Goal: Task Accomplishment & Management: Complete application form

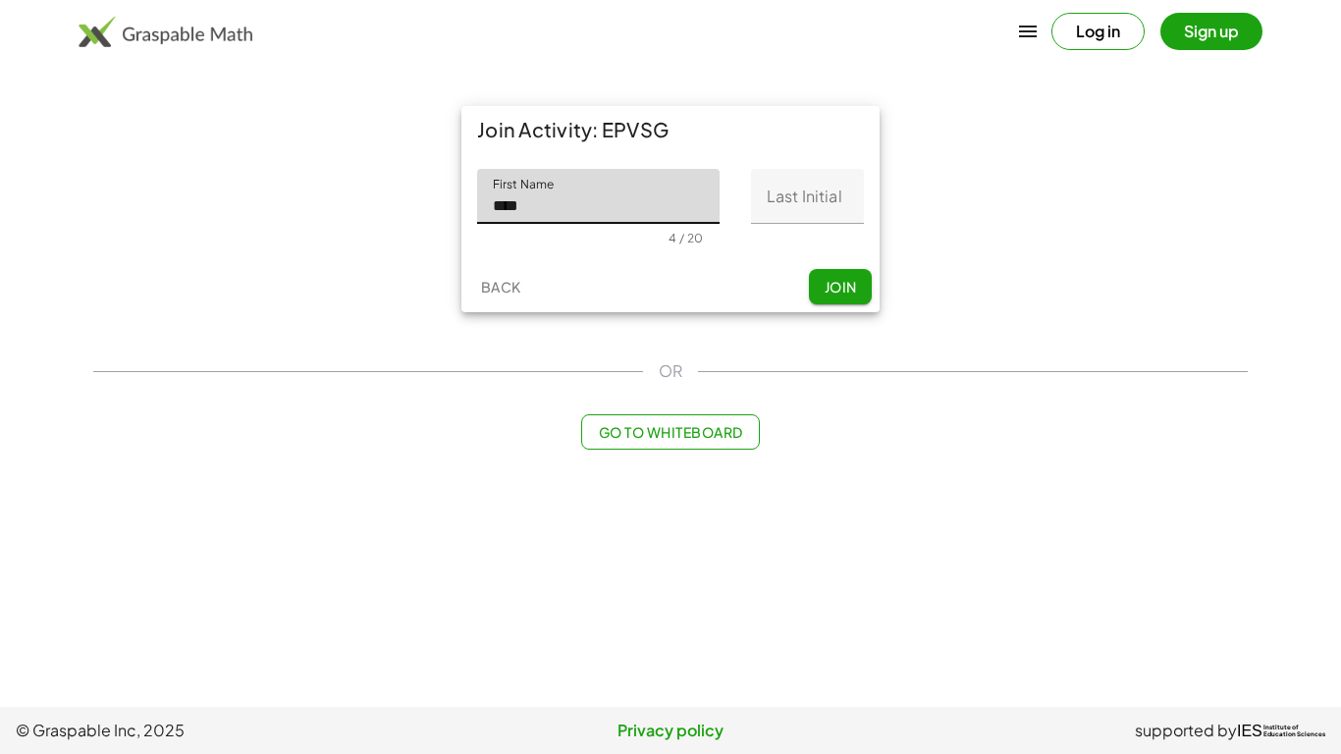
type input "****"
click at [947, 367] on div "OR" at bounding box center [670, 371] width 1154 height 24
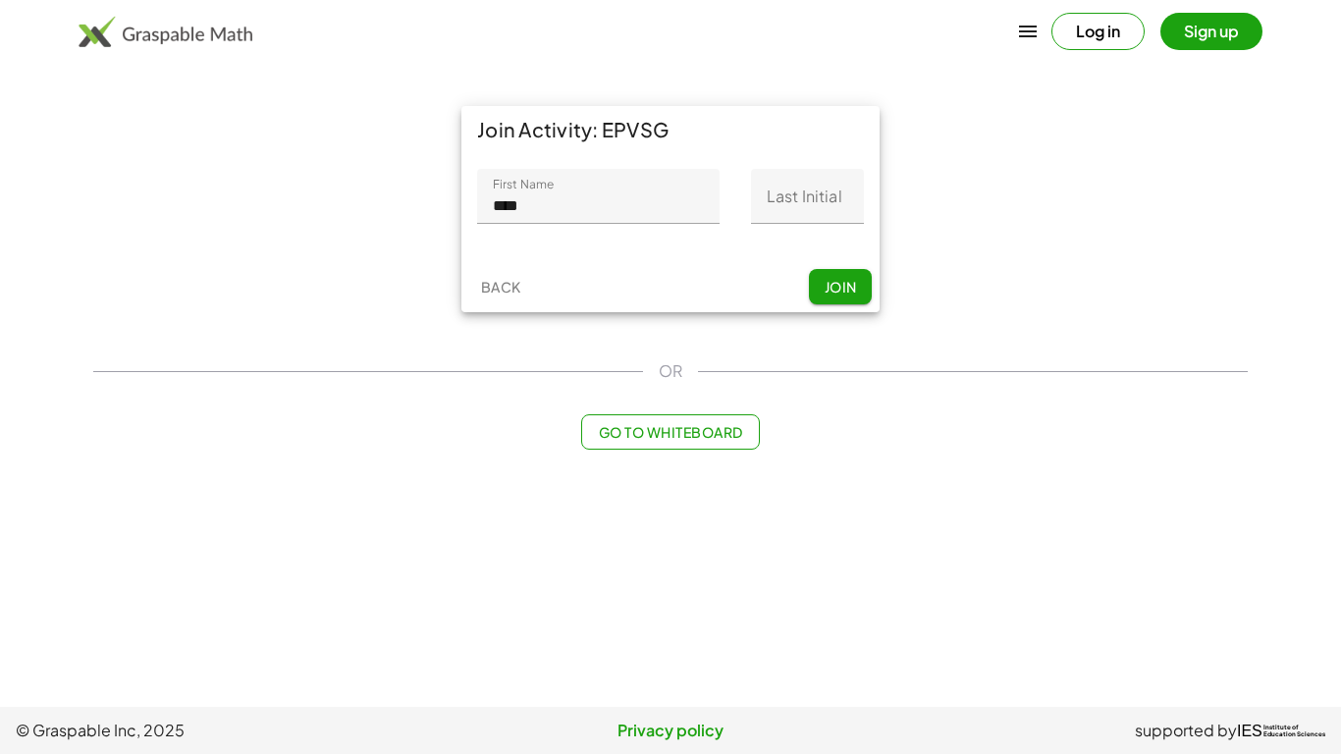
click at [827, 185] on input "Last Initial" at bounding box center [807, 196] width 113 height 55
click at [913, 247] on div "Join Activity: EPVSG First Name First Name **** 4 / 20 Last Initial Last Initia…" at bounding box center [670, 209] width 1178 height 230
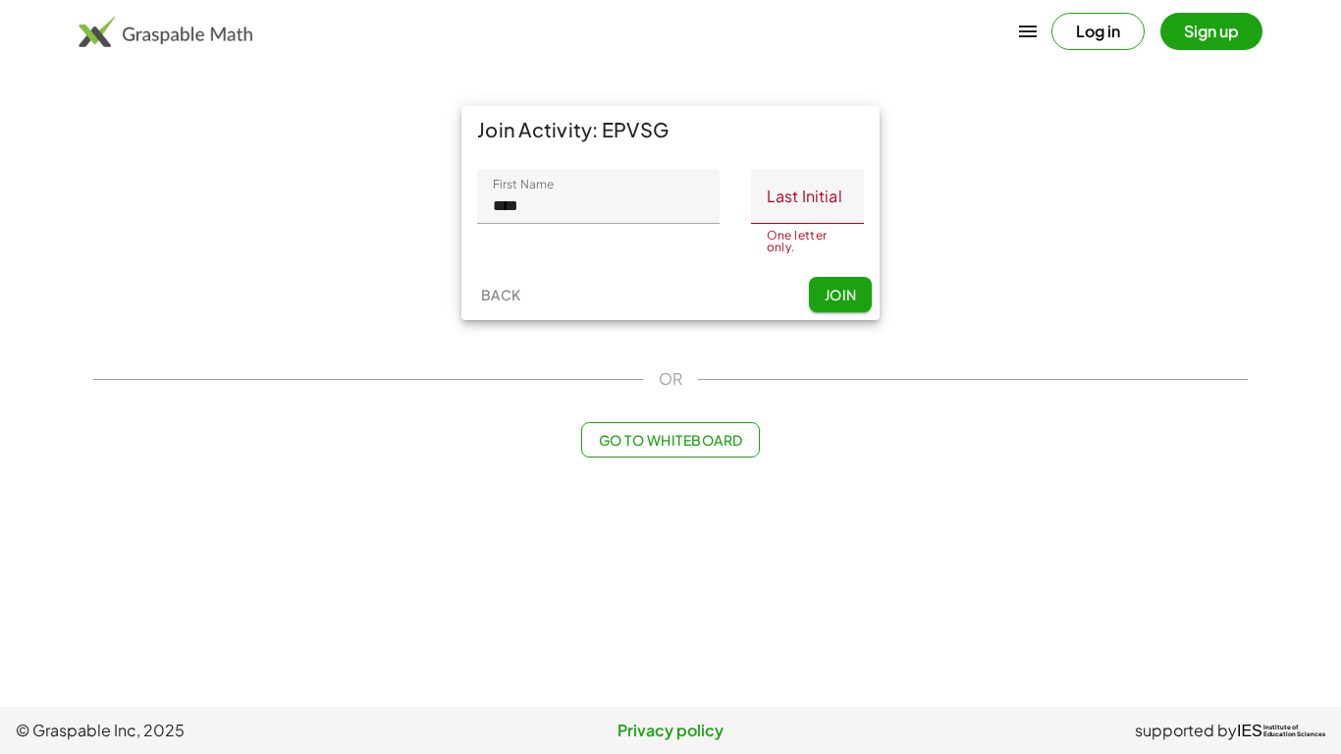
click at [802, 207] on input "Last Initial" at bounding box center [807, 196] width 113 height 55
type input "*"
click at [957, 289] on div "Join Activity: EPVSG First Name First Name **** 4 / 20 Last Initial Last Initia…" at bounding box center [670, 215] width 1178 height 243
click at [835, 216] on input "****" at bounding box center [807, 196] width 113 height 55
type input "*"
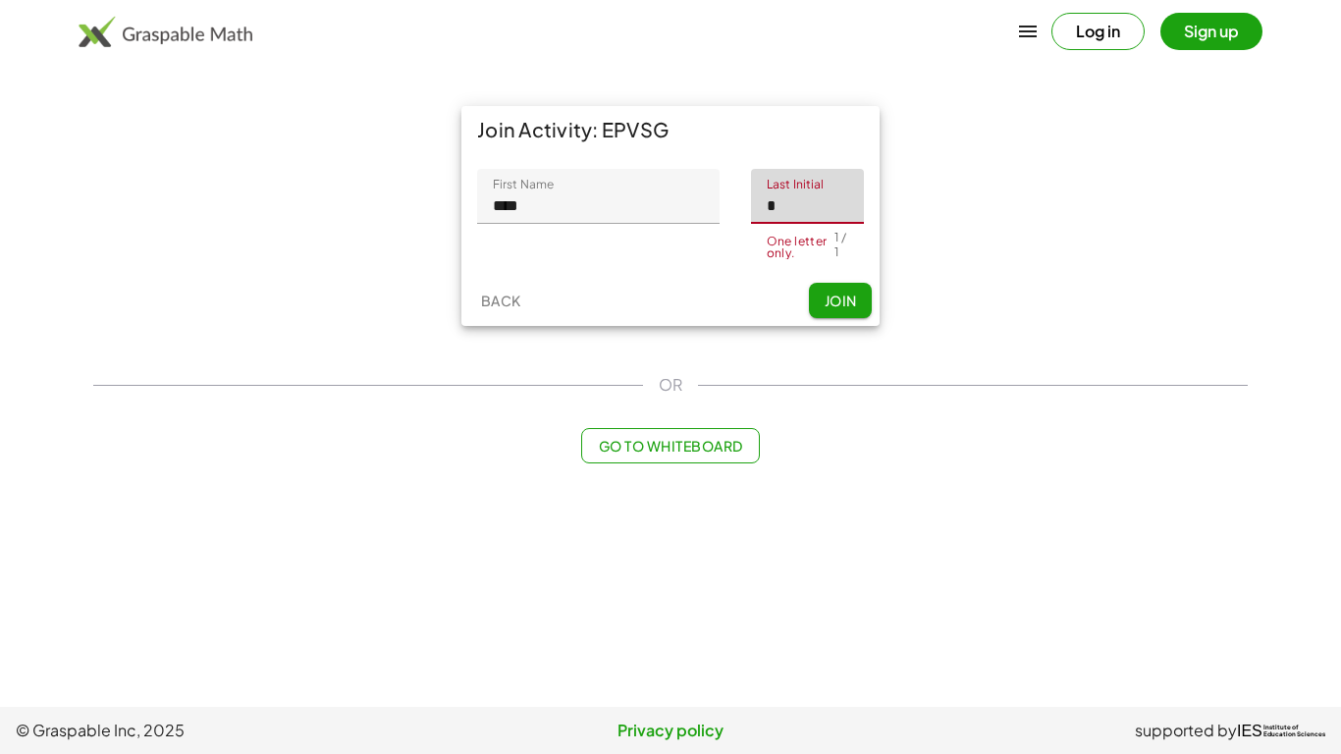
type input "*"
click at [954, 256] on div "Join Activity: EPVSG First Name First Name **** 4 / 20 Last Initial Last Initia…" at bounding box center [670, 215] width 1178 height 243
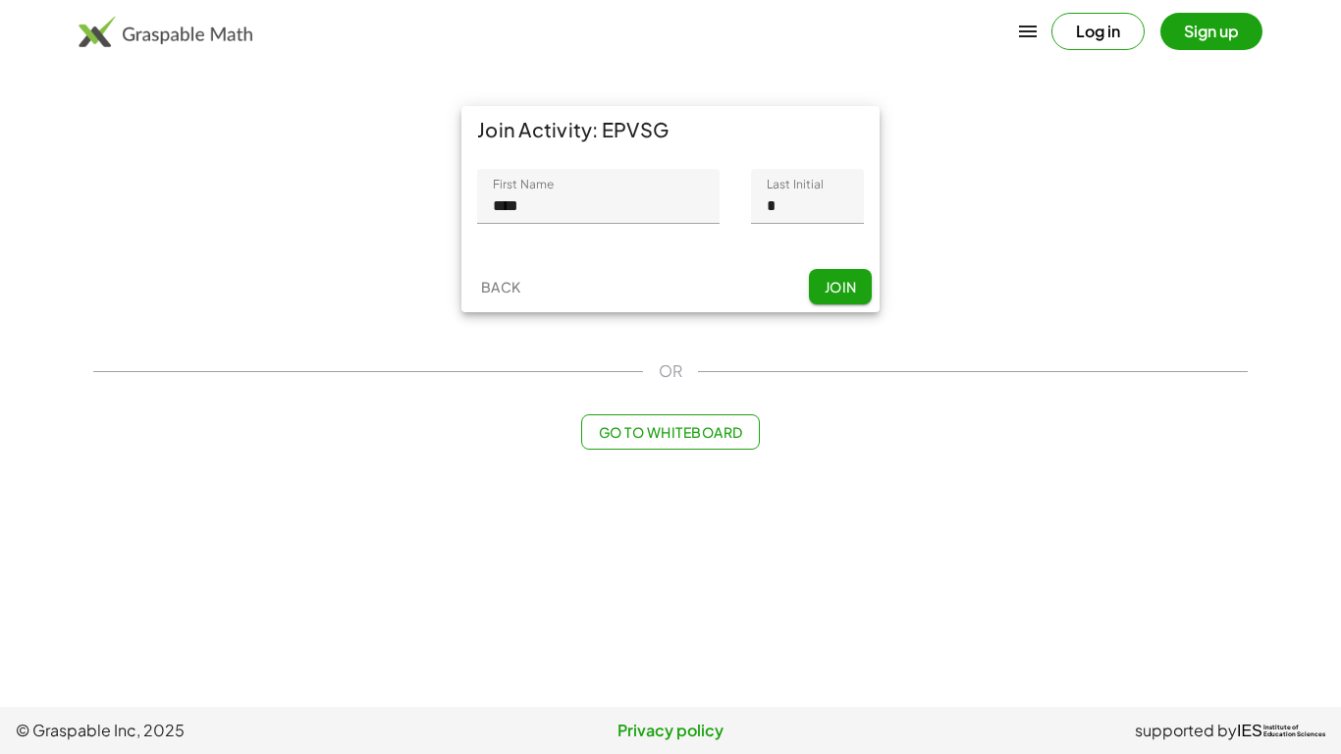
click at [854, 295] on button "Join" at bounding box center [840, 286] width 63 height 35
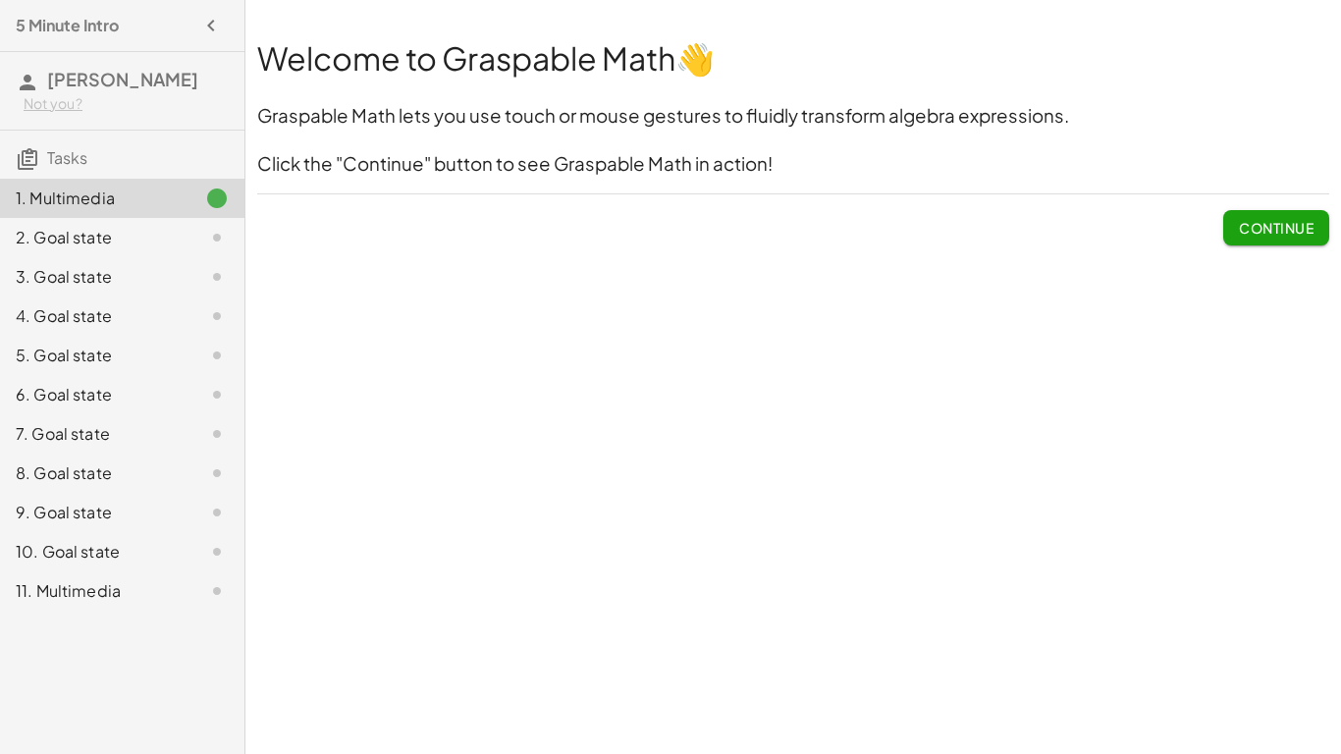
click at [1268, 226] on span "Continue" at bounding box center [1276, 228] width 75 height 18
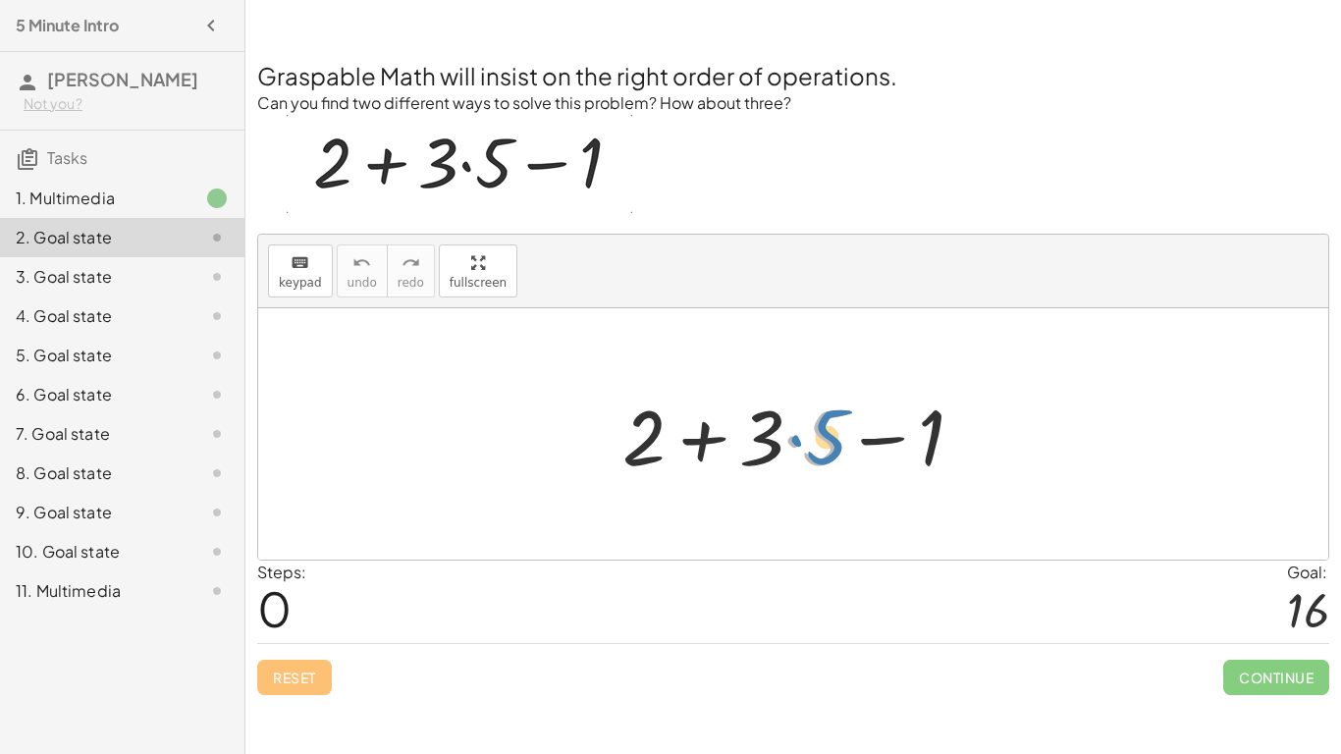
click at [817, 443] on div at bounding box center [800, 434] width 377 height 101
click at [793, 445] on div at bounding box center [800, 434] width 377 height 101
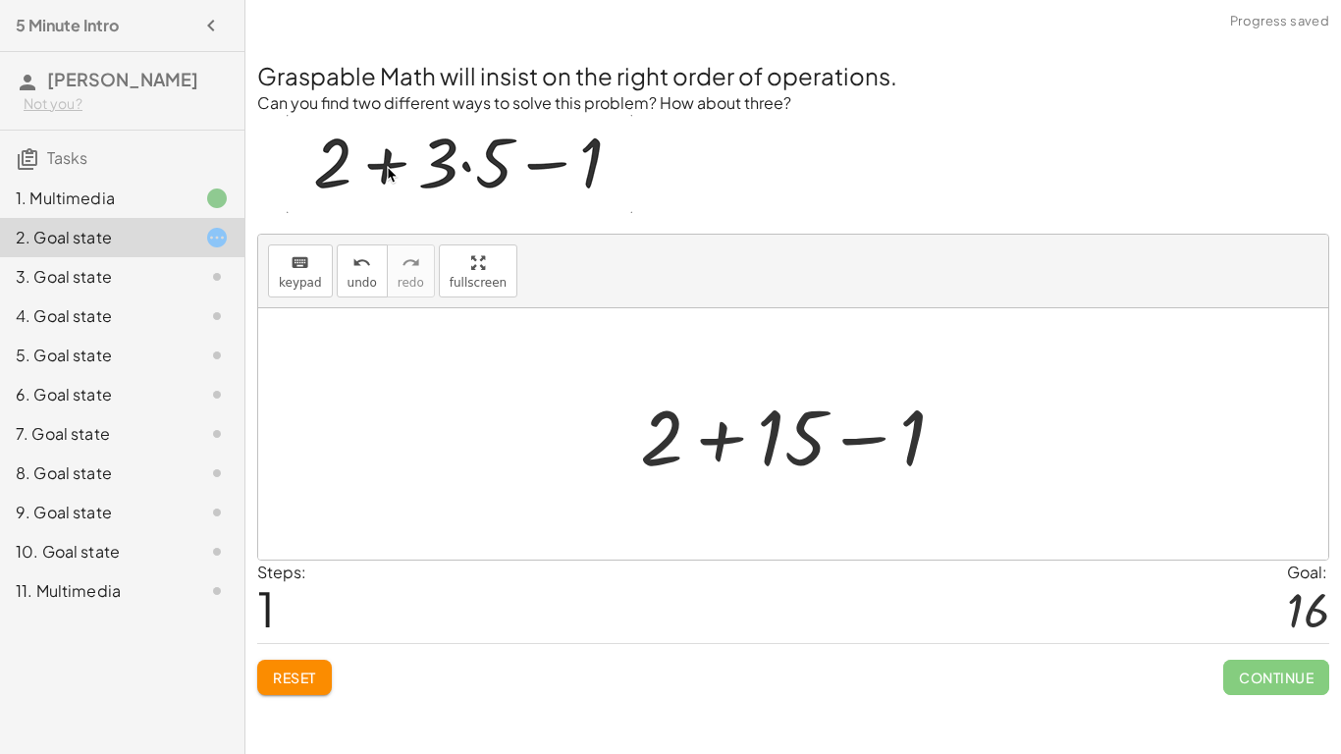
click at [711, 440] on div at bounding box center [800, 434] width 341 height 101
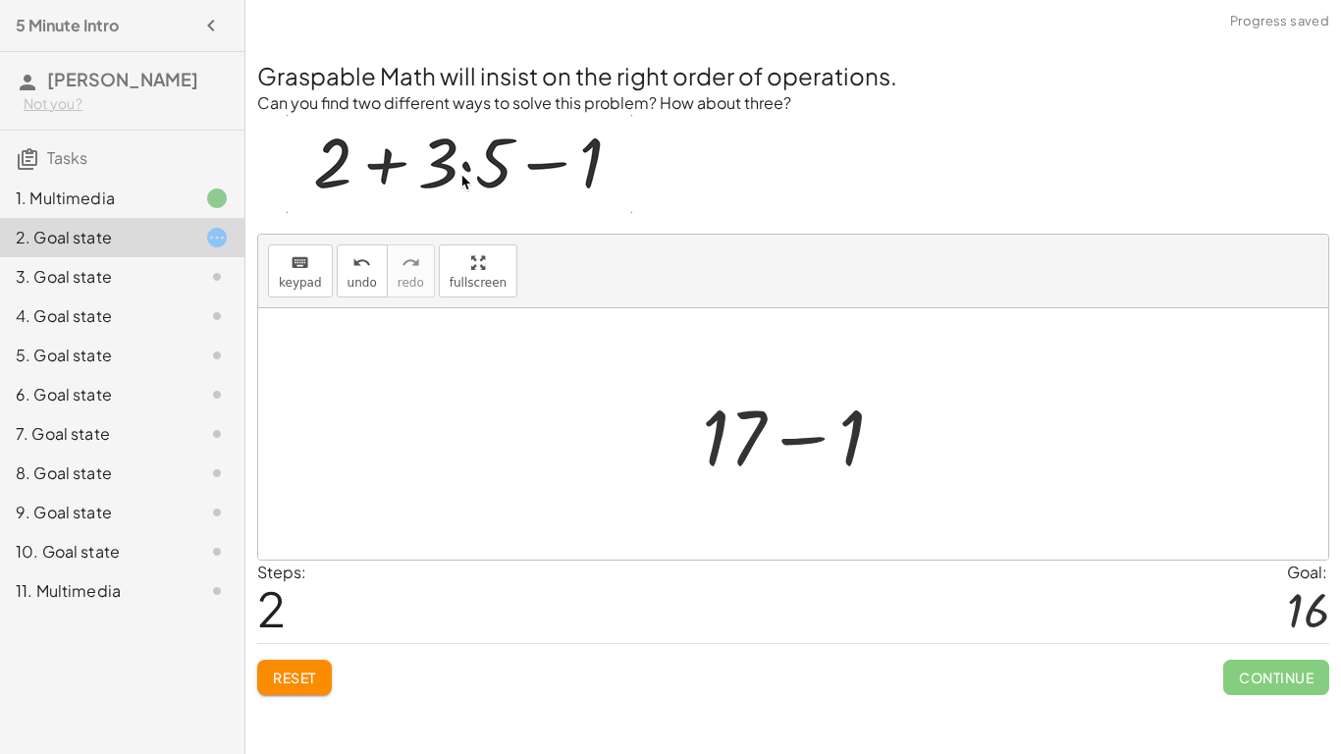
click at [809, 441] on div at bounding box center [801, 434] width 218 height 101
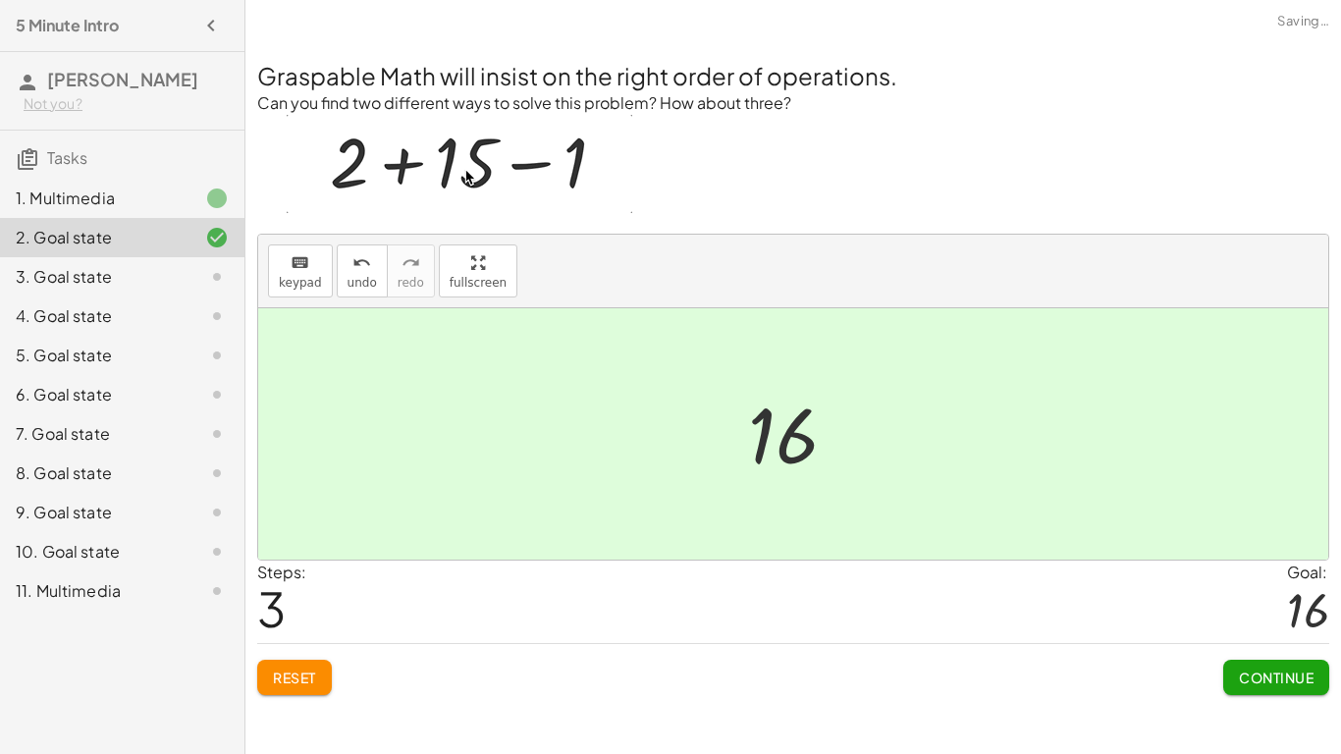
click at [1258, 680] on span "Continue" at bounding box center [1276, 677] width 75 height 18
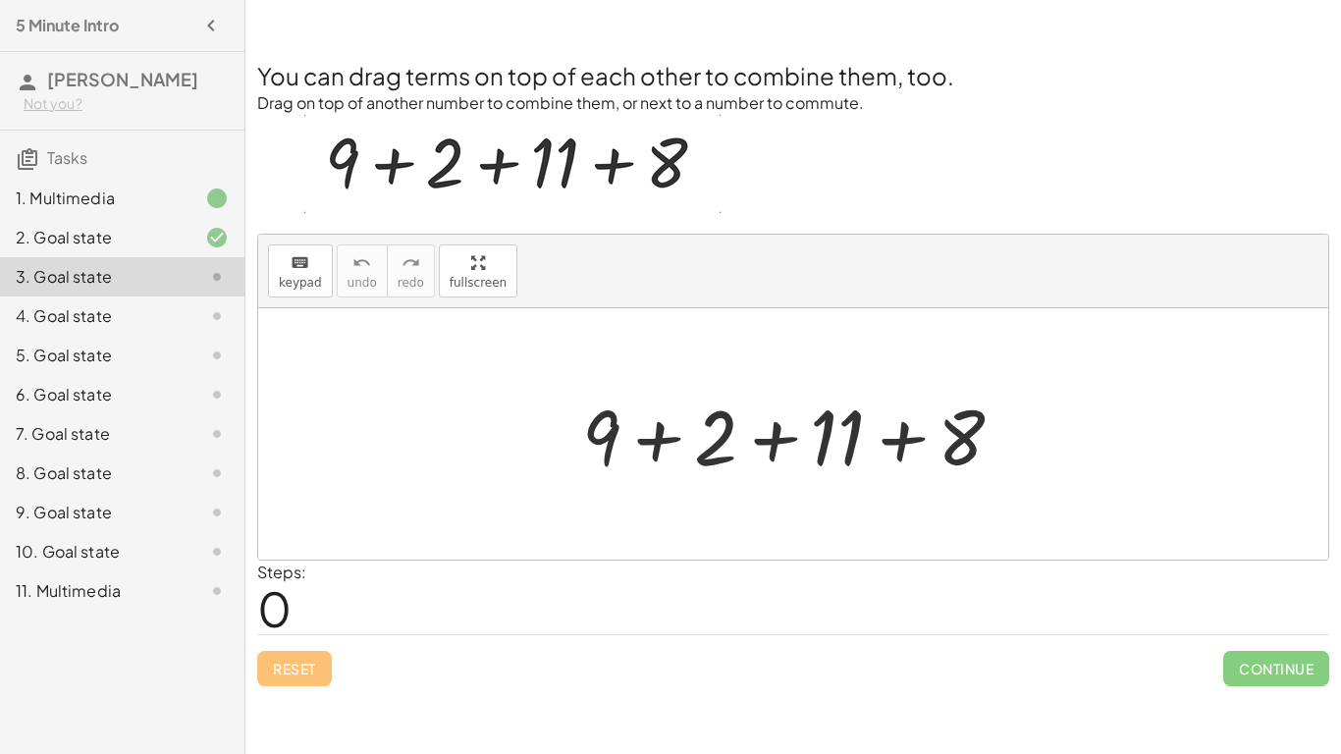
click at [893, 429] on div at bounding box center [800, 434] width 457 height 101
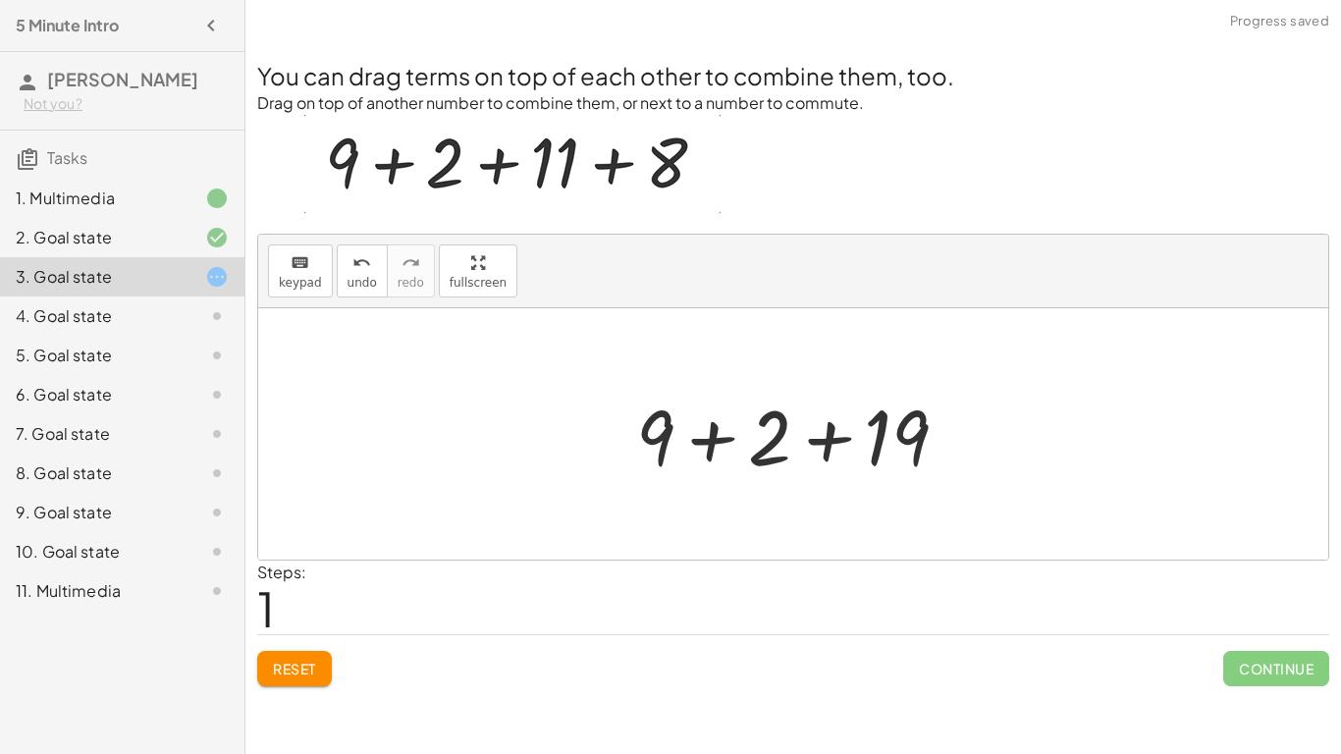
click at [820, 430] on div at bounding box center [799, 434] width 347 height 101
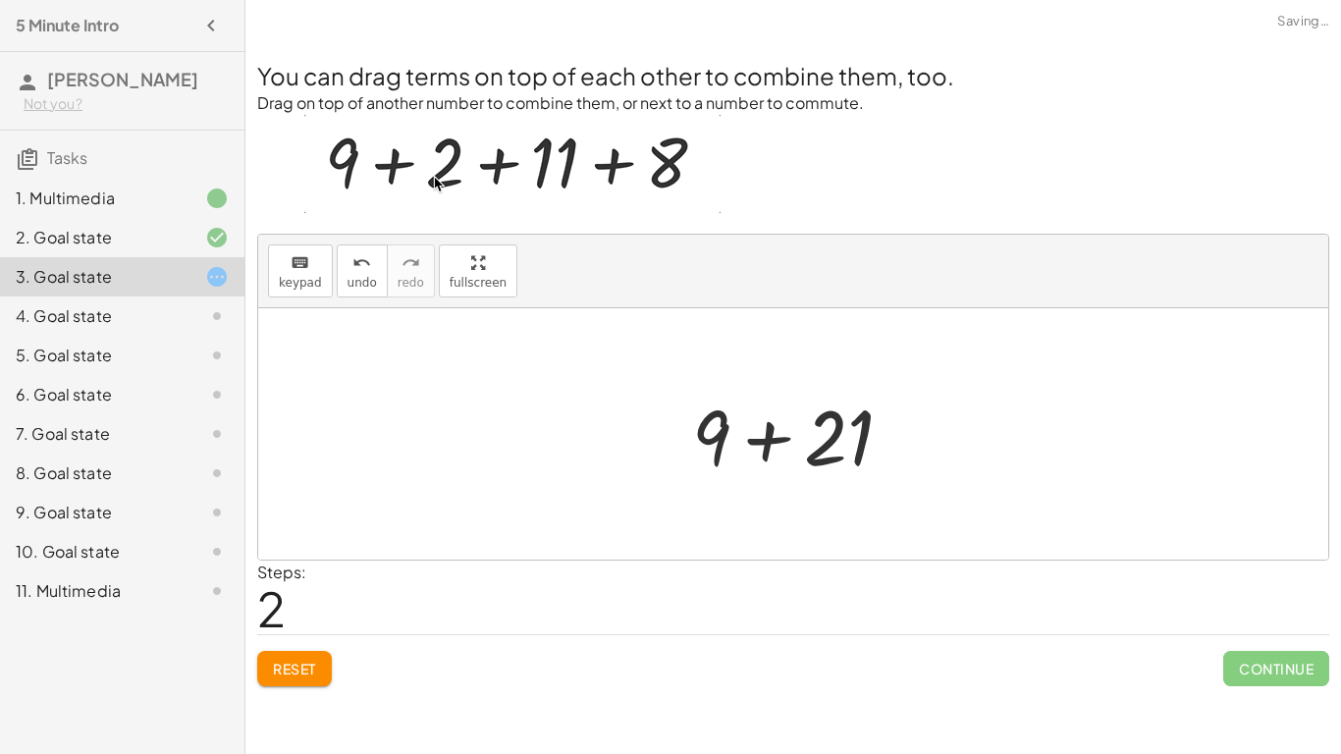
click at [769, 425] on div at bounding box center [800, 434] width 236 height 101
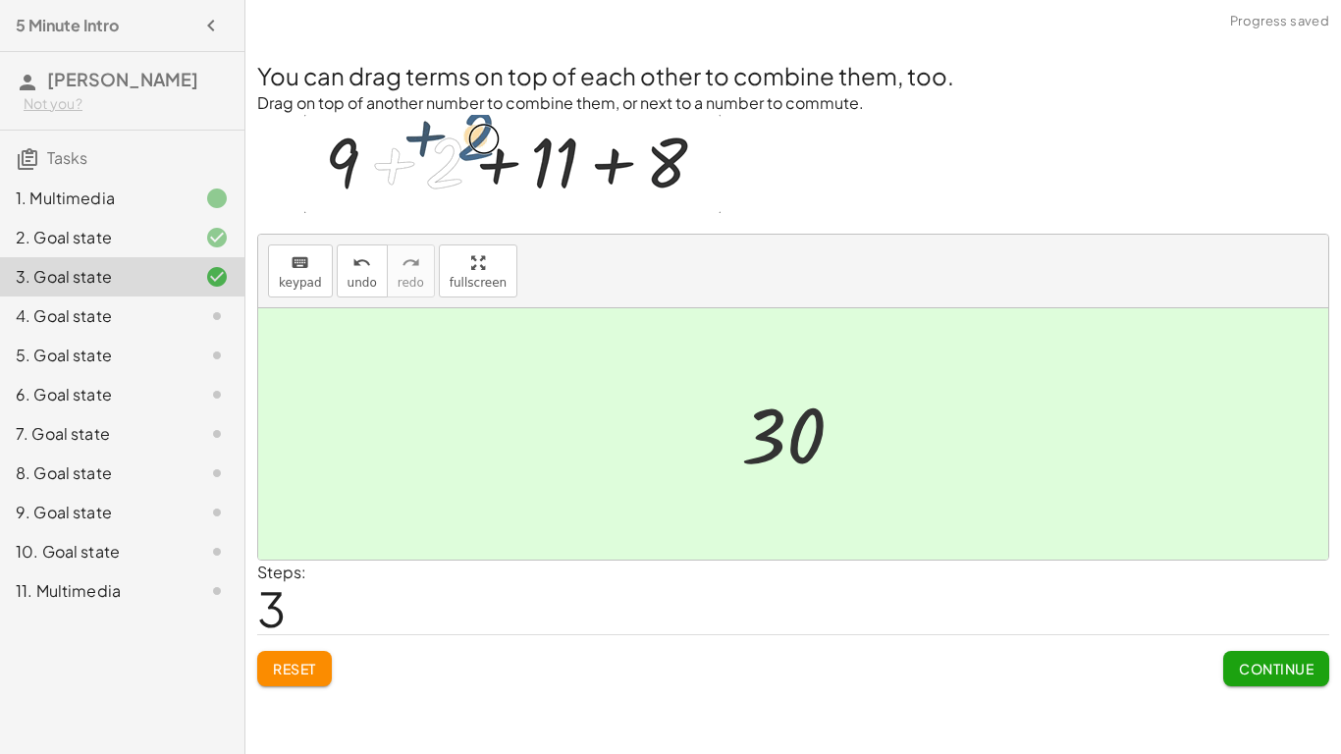
click at [1304, 667] on span "Continue" at bounding box center [1276, 669] width 75 height 18
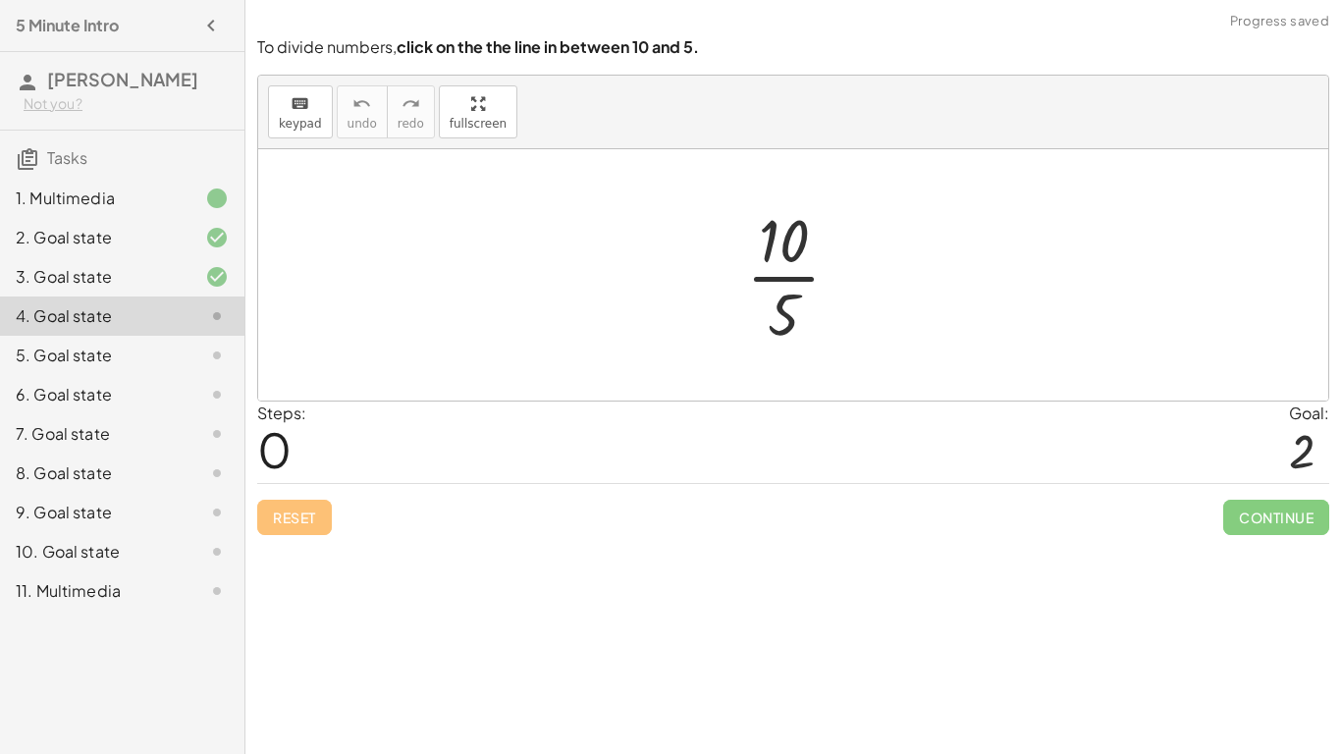
click at [780, 278] on div at bounding box center [801, 274] width 130 height 151
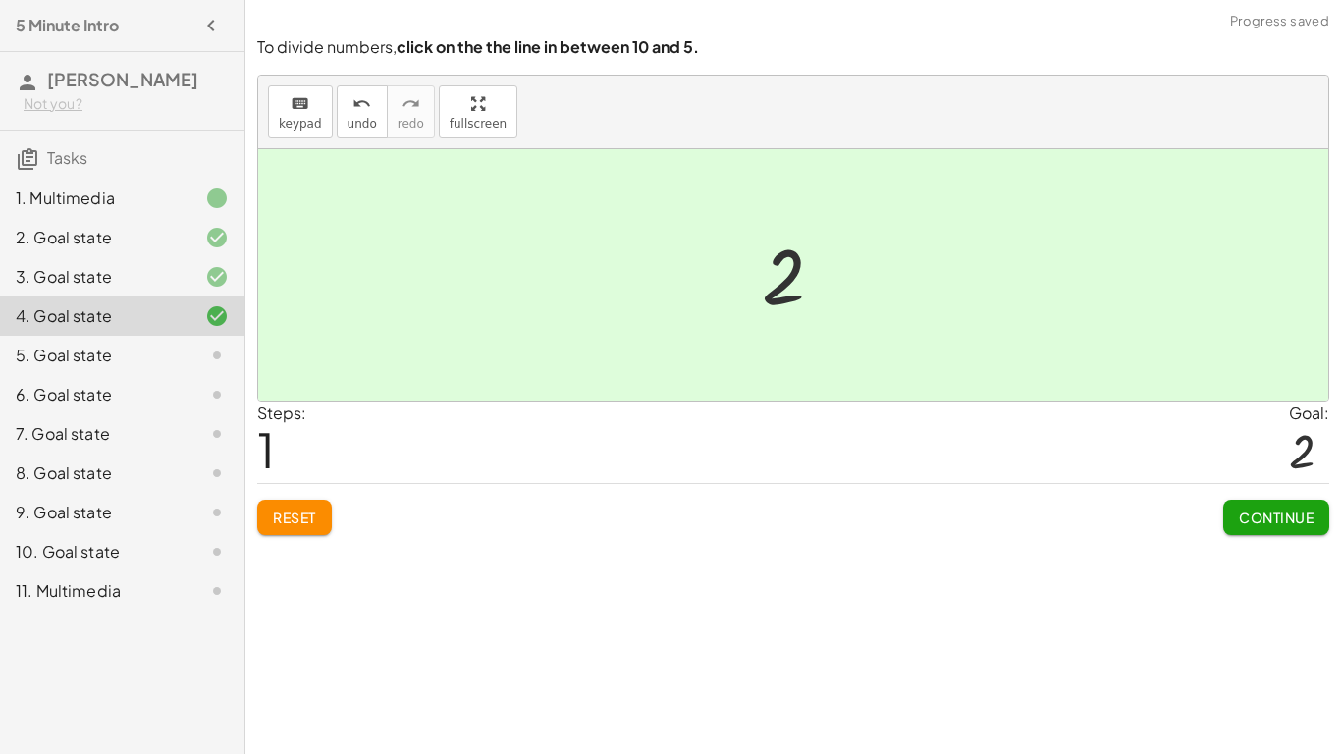
click at [1245, 511] on span "Continue" at bounding box center [1276, 517] width 75 height 18
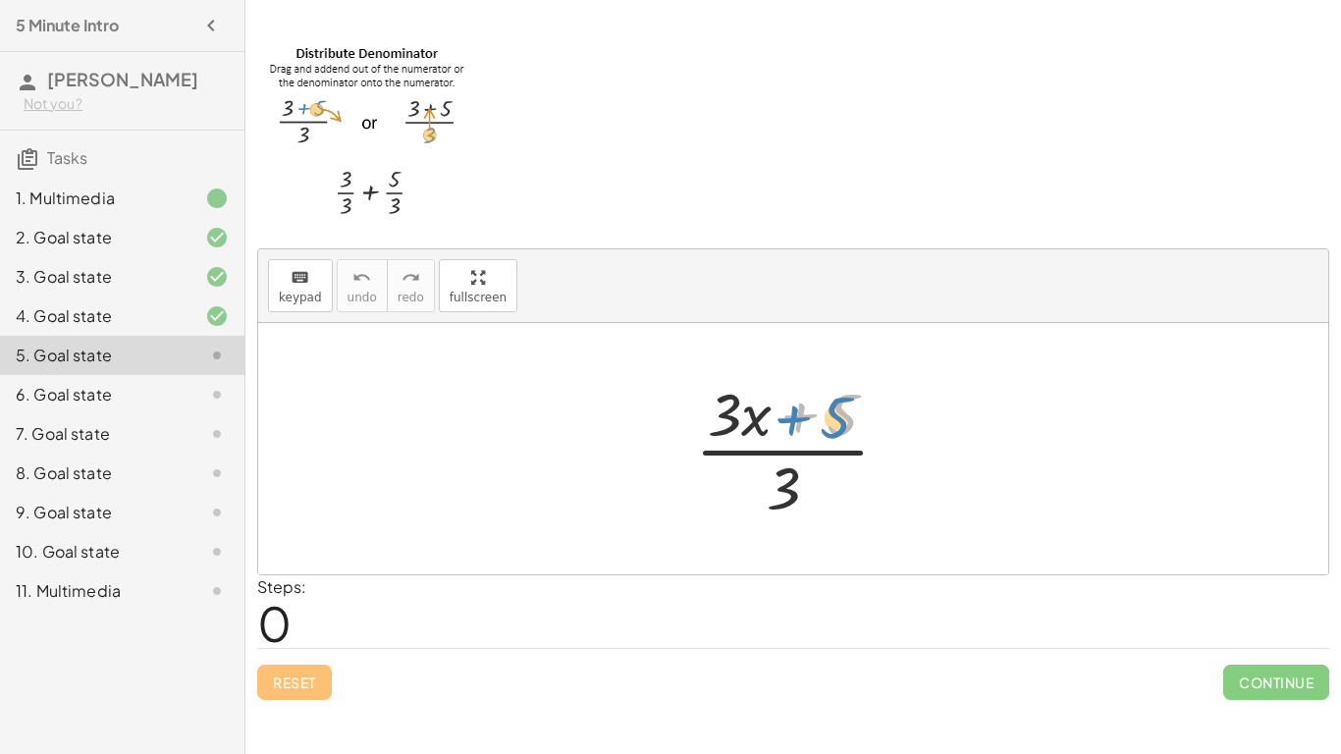
click at [828, 414] on div at bounding box center [800, 448] width 230 height 151
click at [831, 452] on div at bounding box center [800, 448] width 230 height 151
click at [790, 451] on div at bounding box center [800, 448] width 230 height 151
drag, startPoint x: 791, startPoint y: 481, endPoint x: 735, endPoint y: 420, distance: 82.7
click at [735, 420] on div at bounding box center [800, 448] width 230 height 151
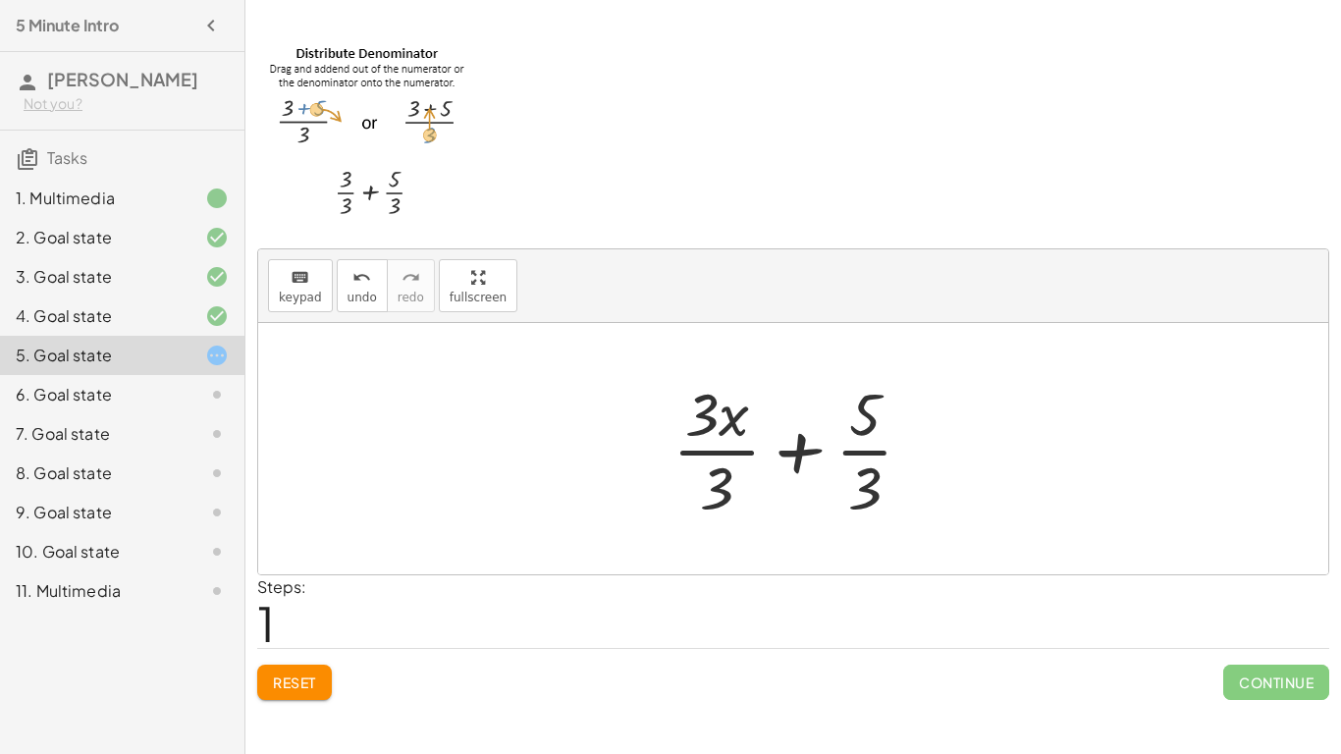
click at [803, 455] on div at bounding box center [801, 448] width 276 height 151
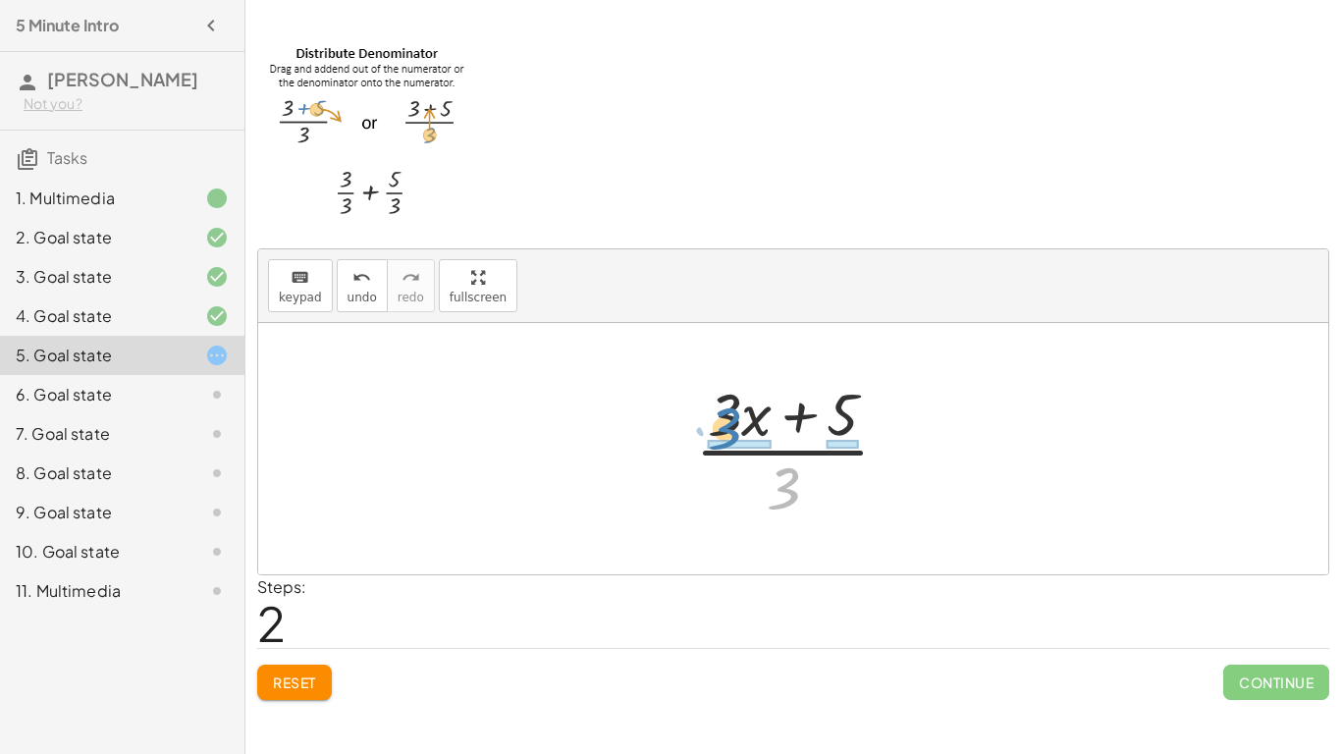
drag, startPoint x: 787, startPoint y: 495, endPoint x: 728, endPoint y: 435, distance: 84.0
click at [728, 435] on div at bounding box center [800, 448] width 230 height 151
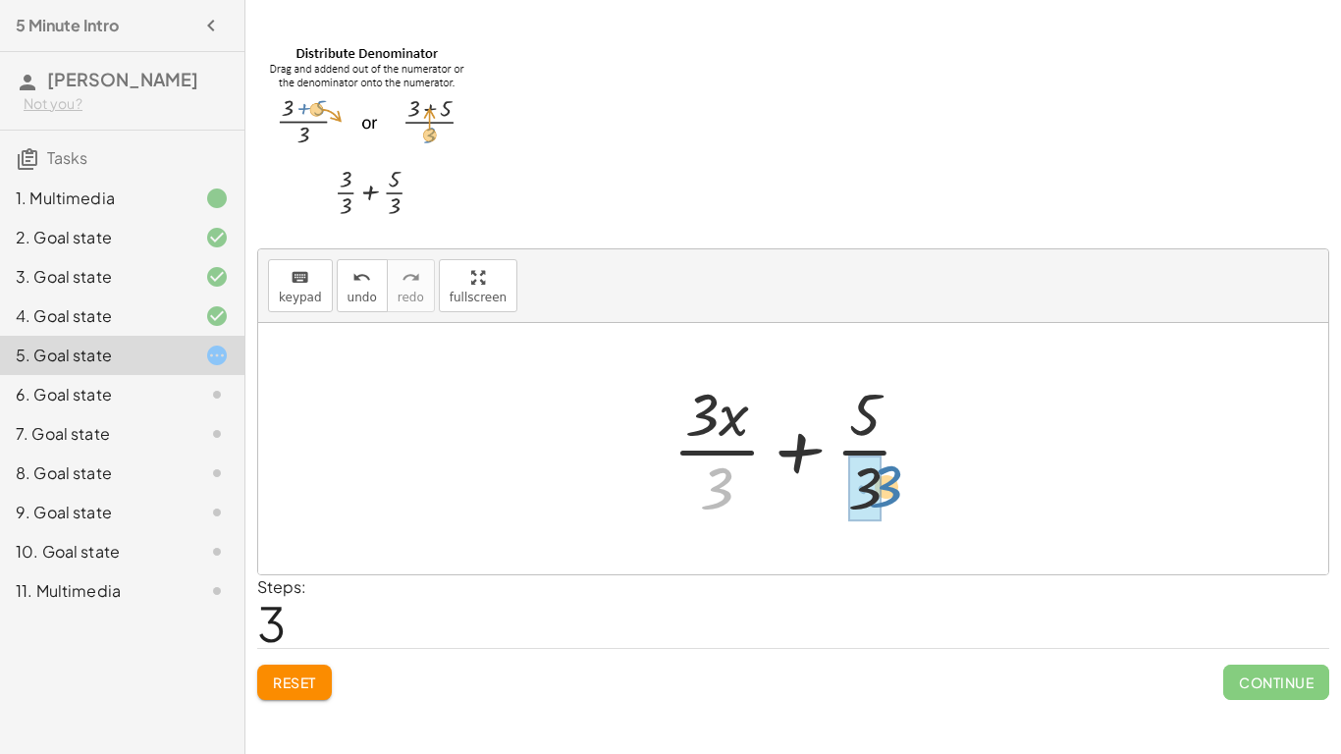
drag, startPoint x: 725, startPoint y: 478, endPoint x: 897, endPoint y: 477, distance: 171.8
click at [897, 477] on div at bounding box center [801, 448] width 276 height 151
drag, startPoint x: 716, startPoint y: 491, endPoint x: 917, endPoint y: 489, distance: 200.2
click at [917, 489] on div at bounding box center [801, 448] width 276 height 151
click at [716, 453] on div at bounding box center [801, 448] width 276 height 151
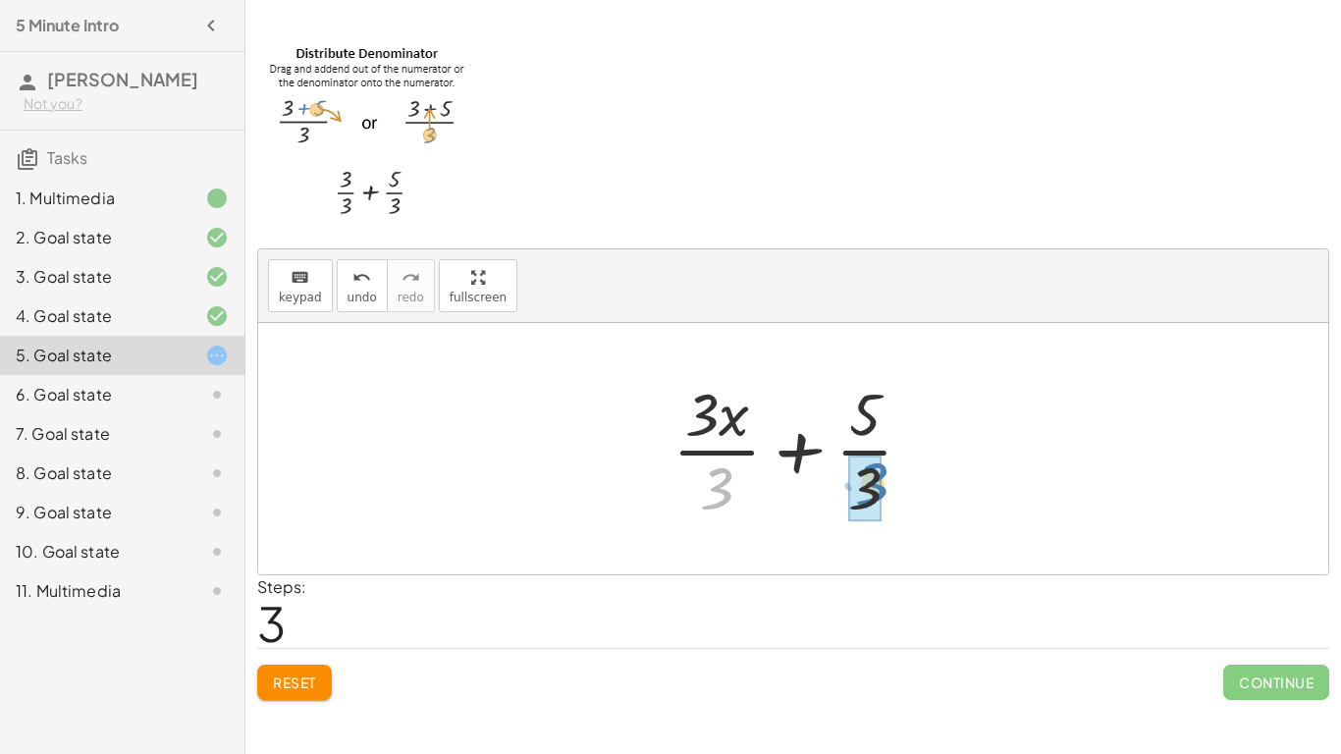
drag, startPoint x: 724, startPoint y: 477, endPoint x: 879, endPoint y: 472, distance: 155.2
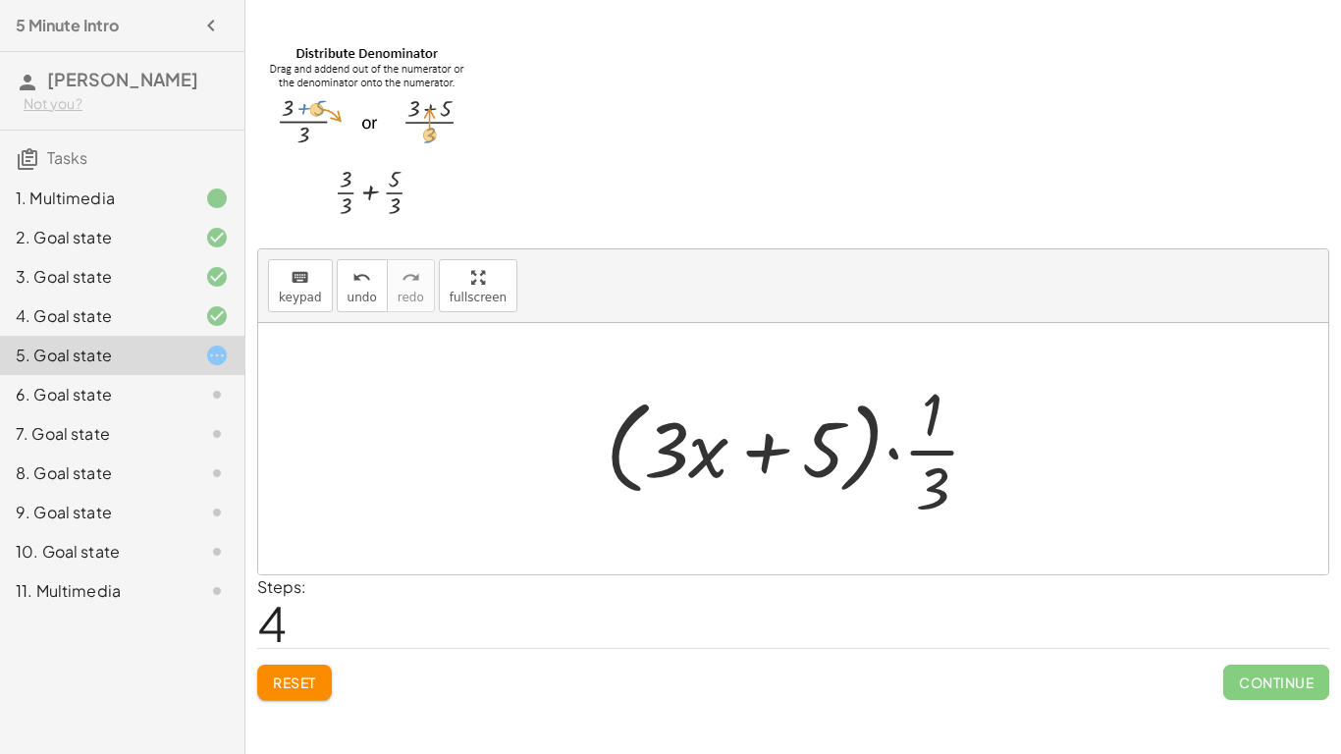
click at [771, 445] on div at bounding box center [801, 448] width 410 height 151
click at [704, 449] on div at bounding box center [801, 448] width 410 height 151
click at [838, 463] on div at bounding box center [801, 448] width 410 height 151
click at [942, 452] on div at bounding box center [801, 448] width 410 height 151
click at [890, 452] on div at bounding box center [801, 448] width 410 height 151
